Goal: Information Seeking & Learning: Learn about a topic

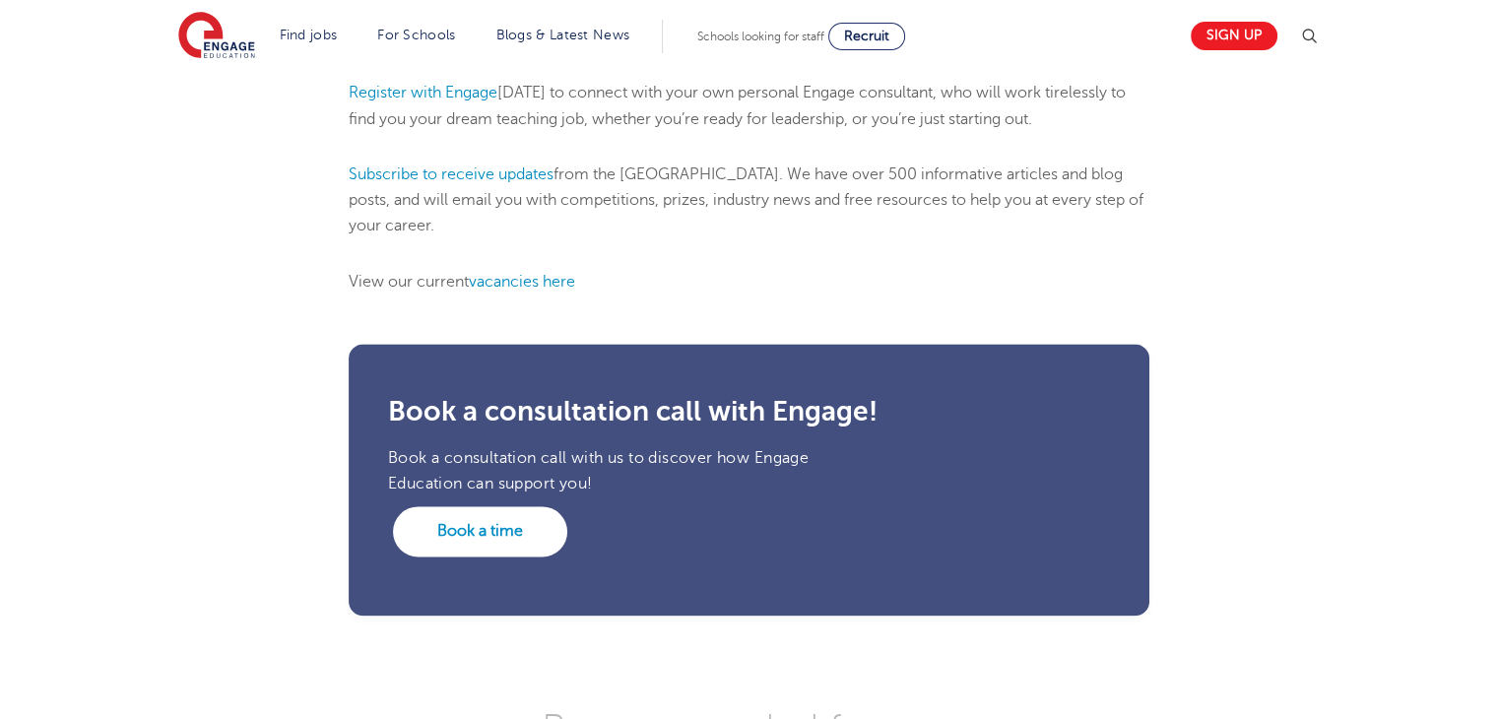
scroll to position [2606, 0]
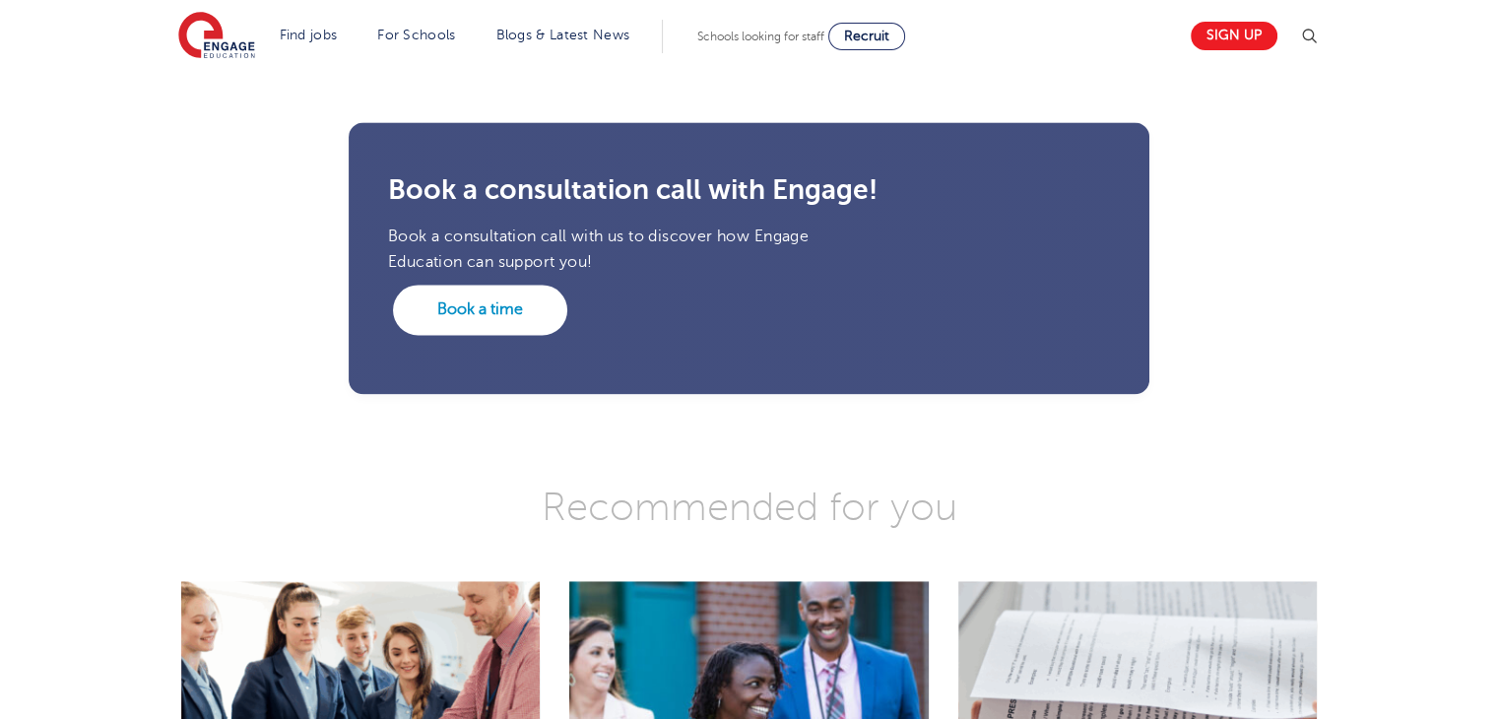
scroll to position [2775, 0]
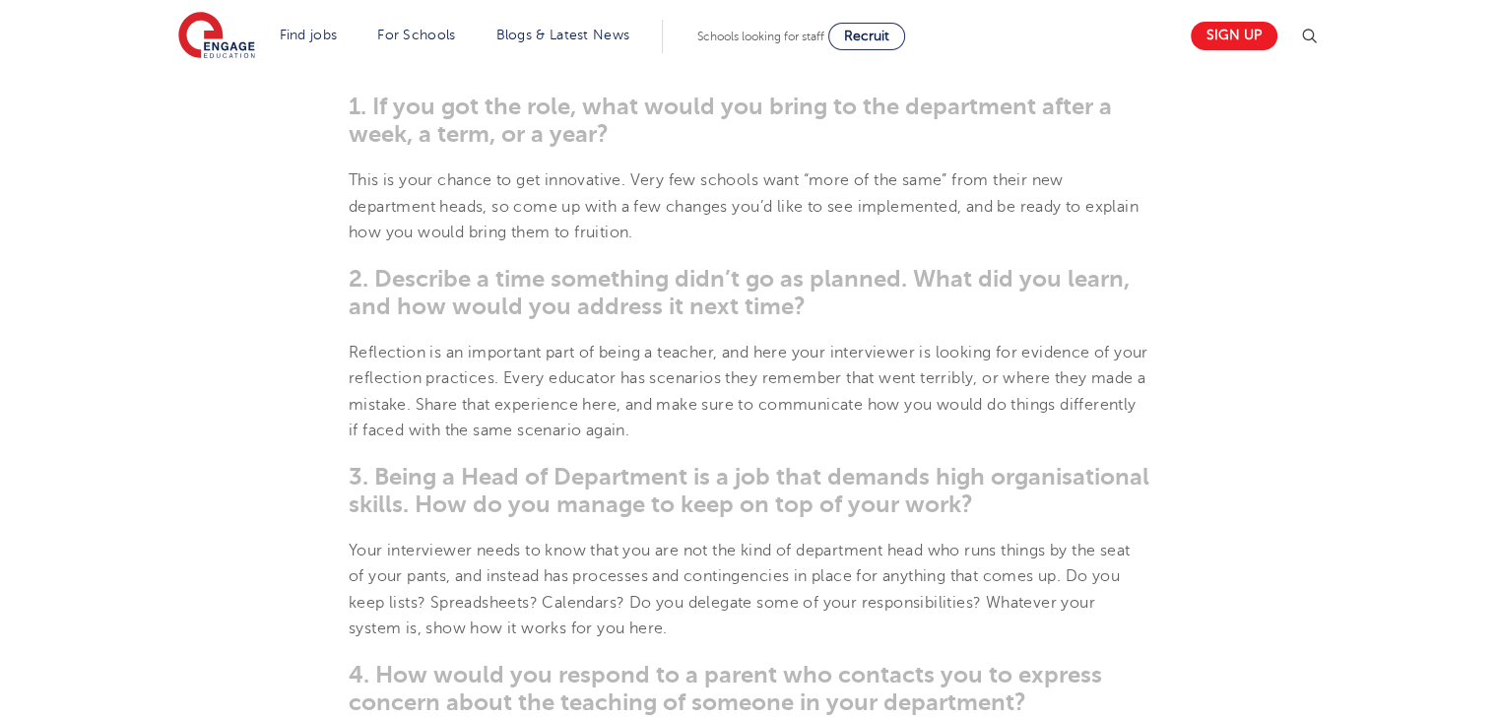
scroll to position [1106, 0]
